Goal: Task Accomplishment & Management: Use online tool/utility

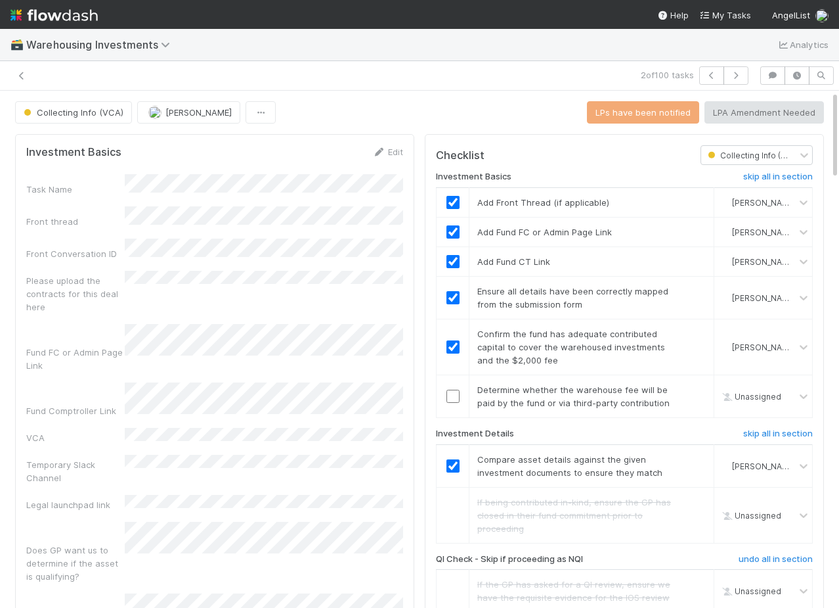
scroll to position [0, 1]
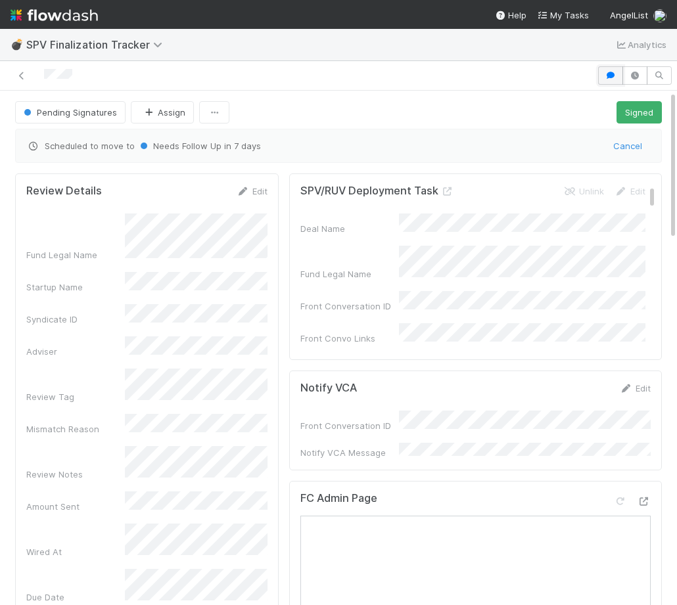
click at [603, 77] on button "button" at bounding box center [610, 75] width 25 height 18
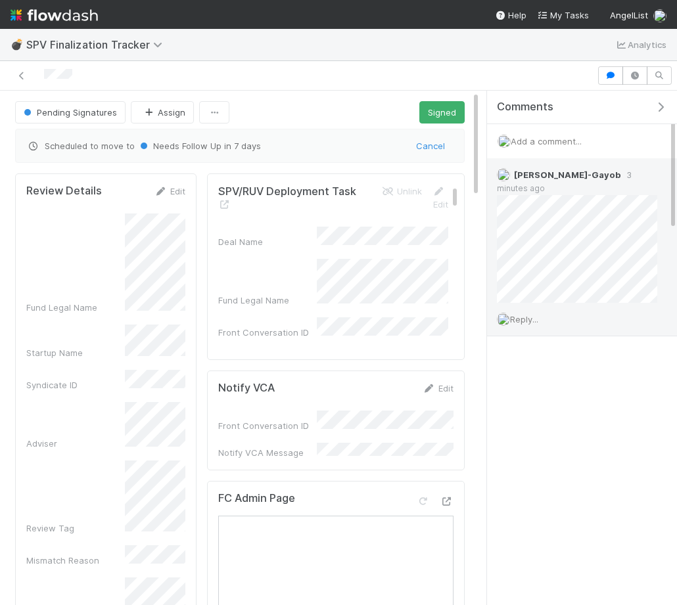
click at [527, 314] on span "Reply..." at bounding box center [524, 319] width 28 height 11
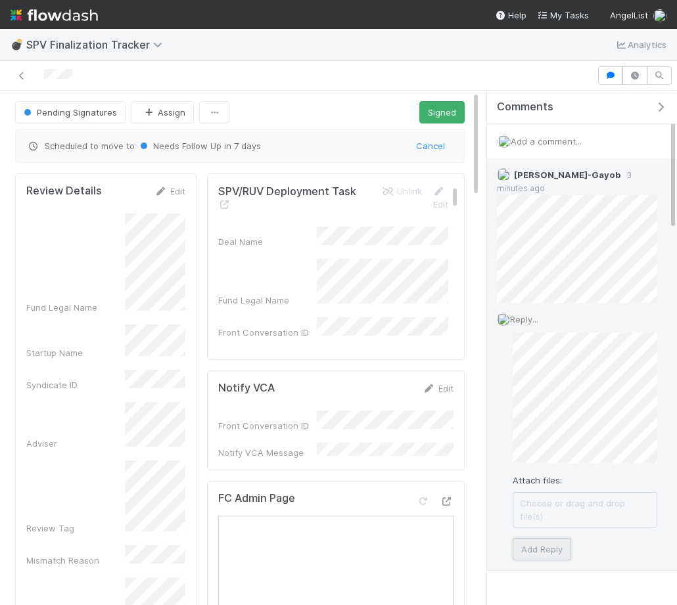
click at [525, 538] on button "Add Reply" at bounding box center [541, 549] width 58 height 22
